Goal: Check status: Check status

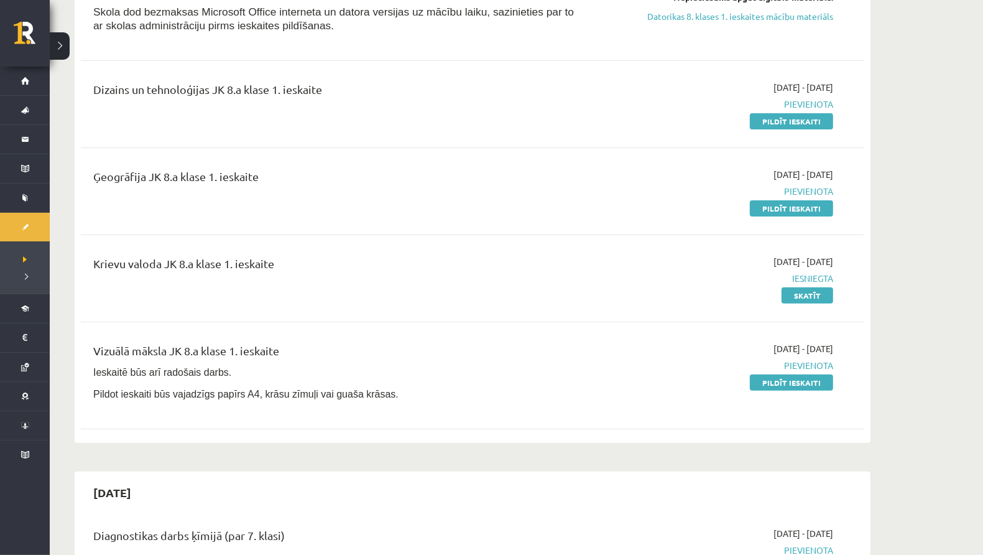
scroll to position [229, 0]
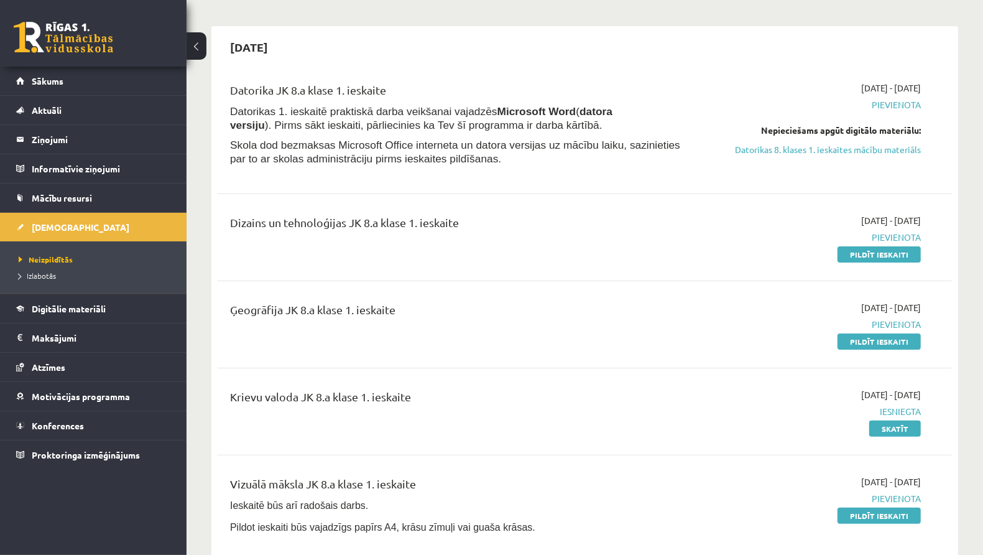
scroll to position [96, 0]
click at [886, 430] on link "Skatīt" at bounding box center [895, 428] width 52 height 16
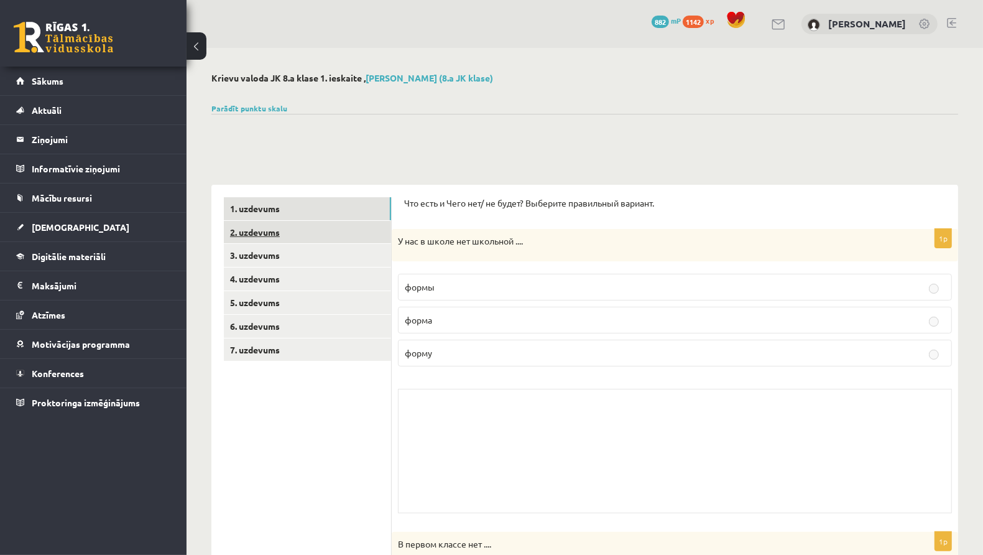
click at [364, 226] on link "2. uzdevums" at bounding box center [307, 232] width 167 height 23
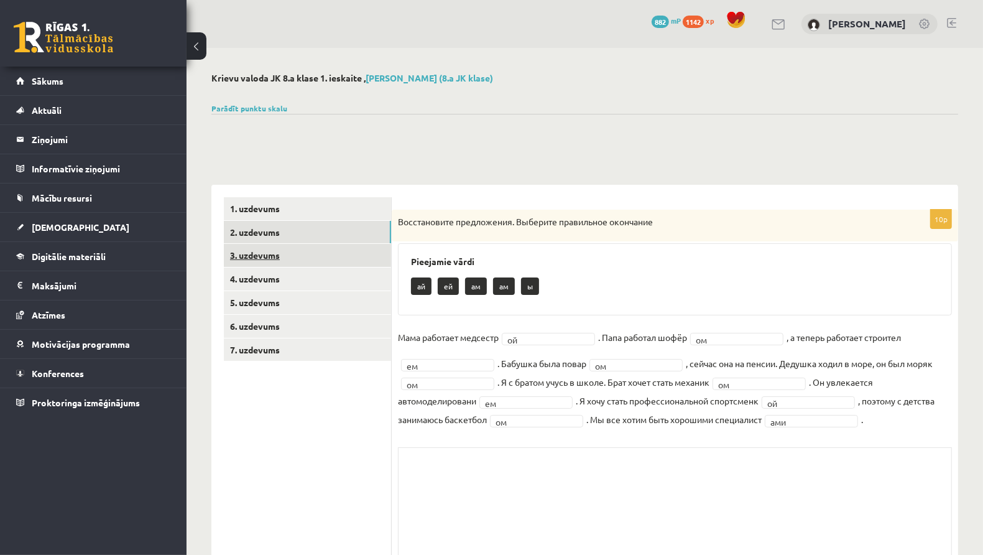
click at [344, 249] on link "3. uzdevums" at bounding box center [307, 255] width 167 height 23
